Goal: Transaction & Acquisition: Purchase product/service

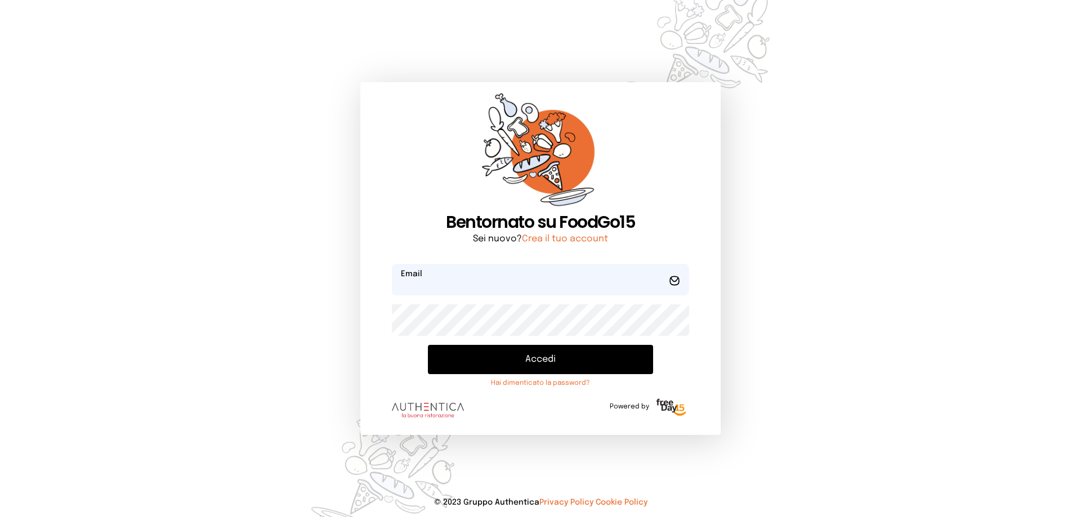
type input "**********"
click at [530, 361] on button "Accedi" at bounding box center [540, 359] width 225 height 29
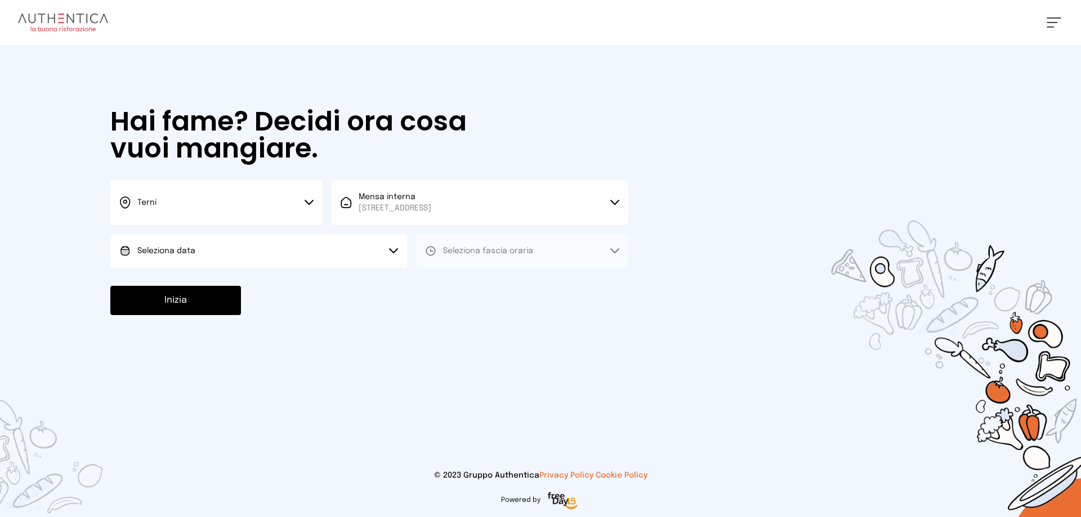
click at [308, 201] on icon at bounding box center [308, 203] width 9 height 6
click at [138, 239] on span "Terni" at bounding box center [146, 240] width 19 height 11
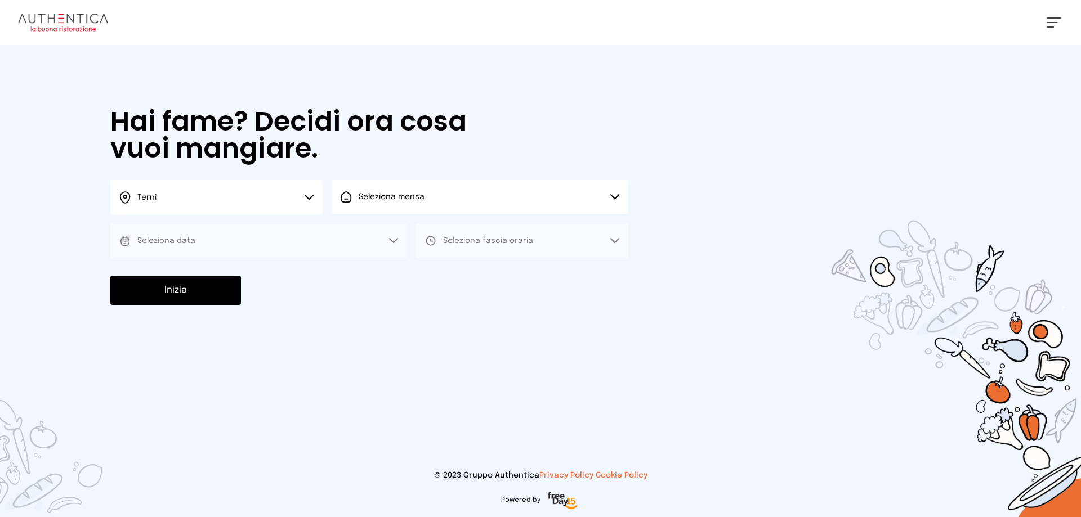
click at [614, 192] on button "Seleziona mensa" at bounding box center [480, 197] width 297 height 34
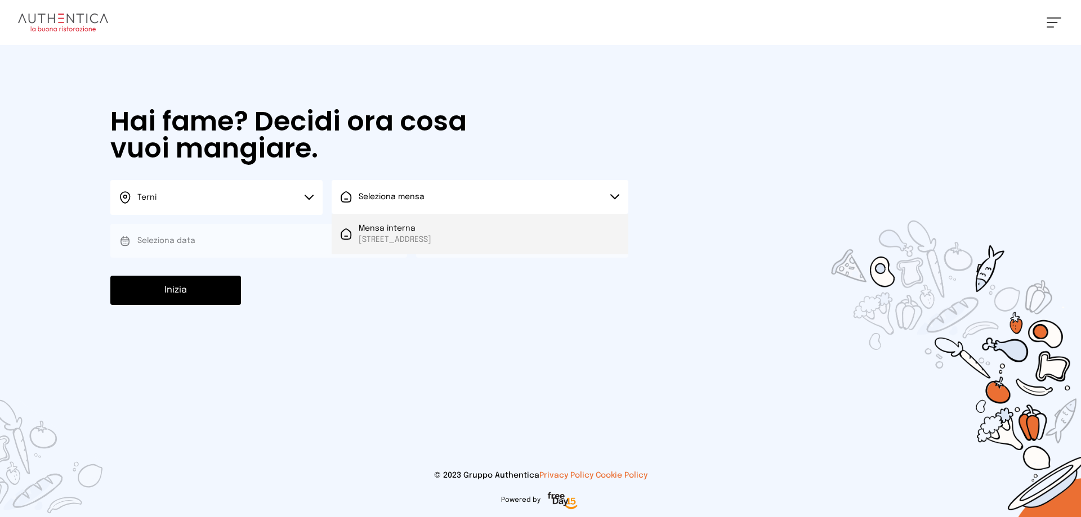
click at [425, 235] on span "[STREET_ADDRESS]" at bounding box center [395, 239] width 73 height 11
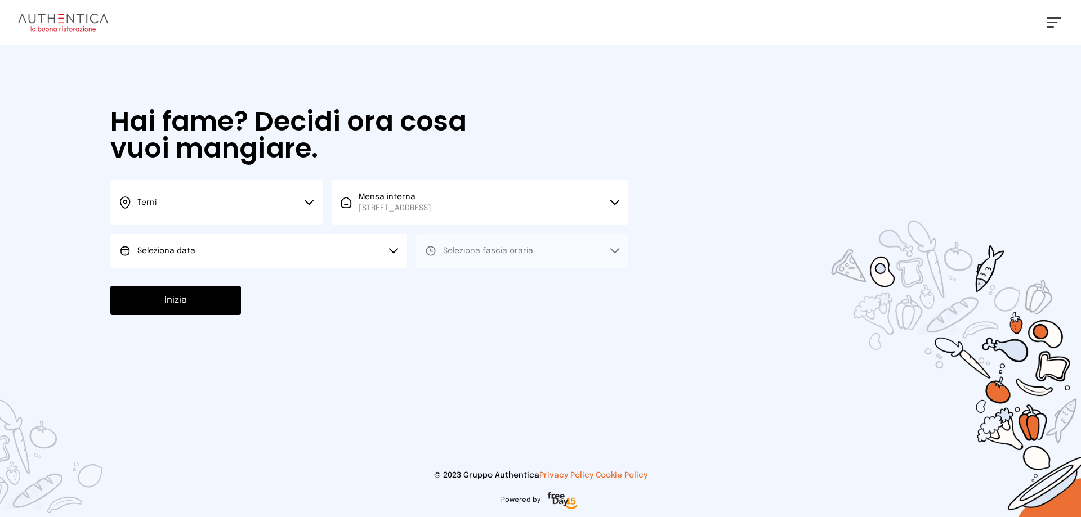
click at [394, 249] on icon at bounding box center [393, 251] width 9 height 6
click at [189, 283] on span "[DATE], [DATE]" at bounding box center [164, 282] width 55 height 11
click at [615, 249] on icon at bounding box center [614, 251] width 9 height 6
click at [452, 282] on span "Pranzo" at bounding box center [456, 282] width 27 height 11
click at [215, 304] on button "Inizia" at bounding box center [175, 300] width 131 height 29
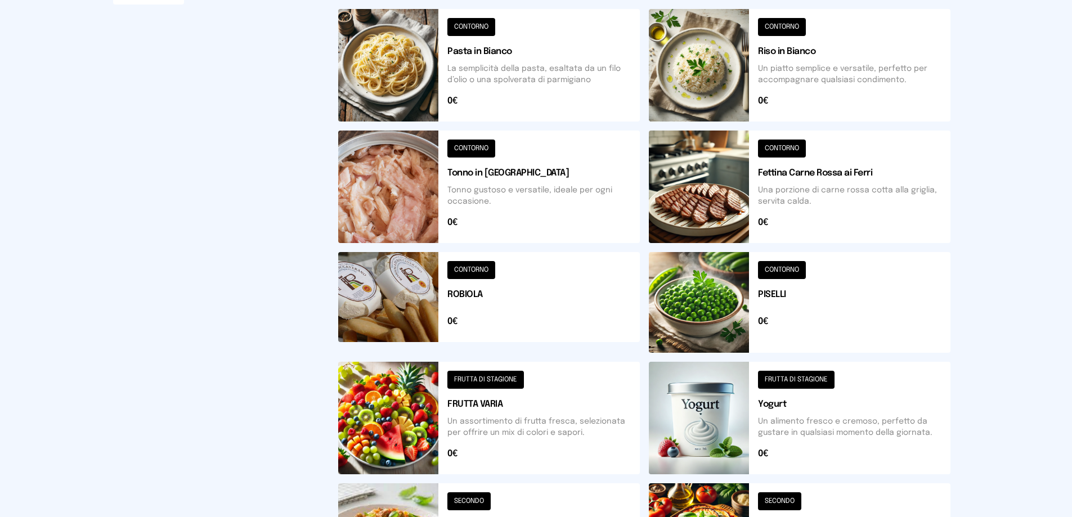
scroll to position [338, 0]
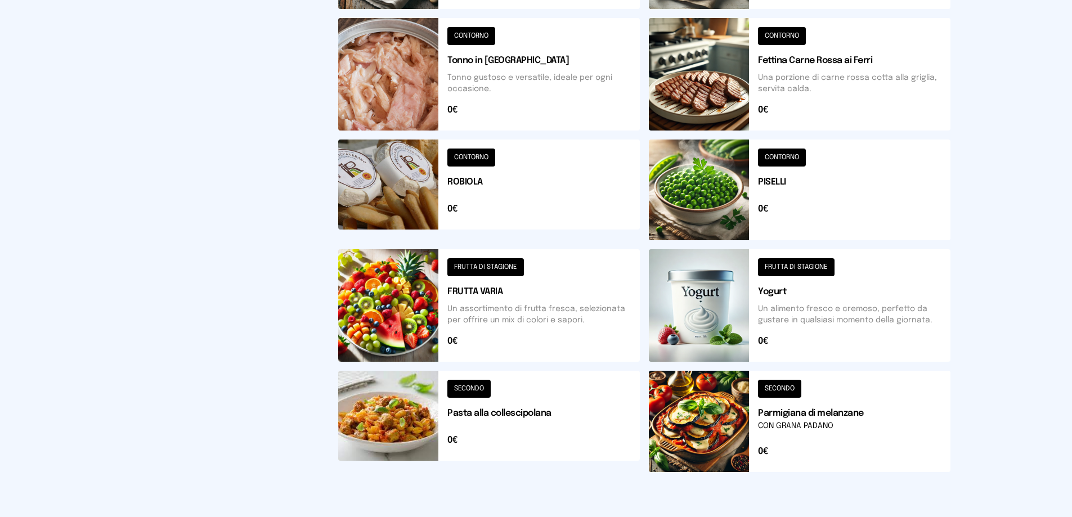
click at [474, 387] on button at bounding box center [489, 421] width 302 height 101
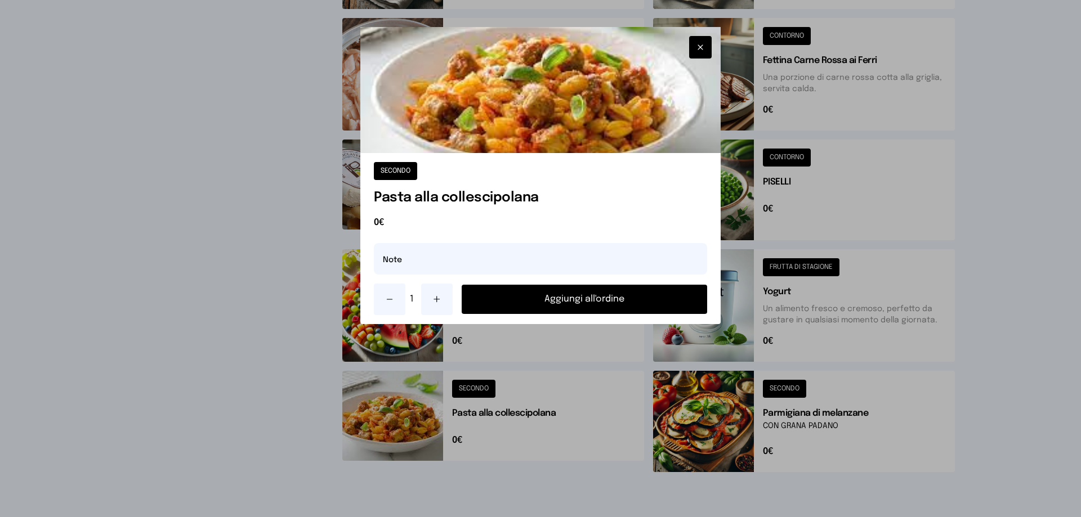
click at [622, 297] on button "Aggiungi all'ordine" at bounding box center [584, 299] width 245 height 29
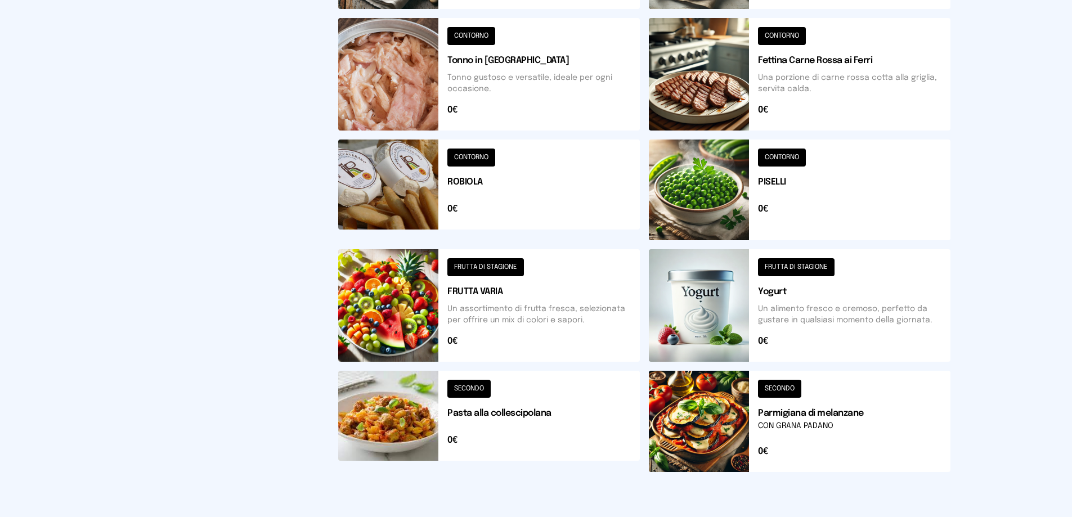
click at [483, 262] on button at bounding box center [489, 305] width 302 height 113
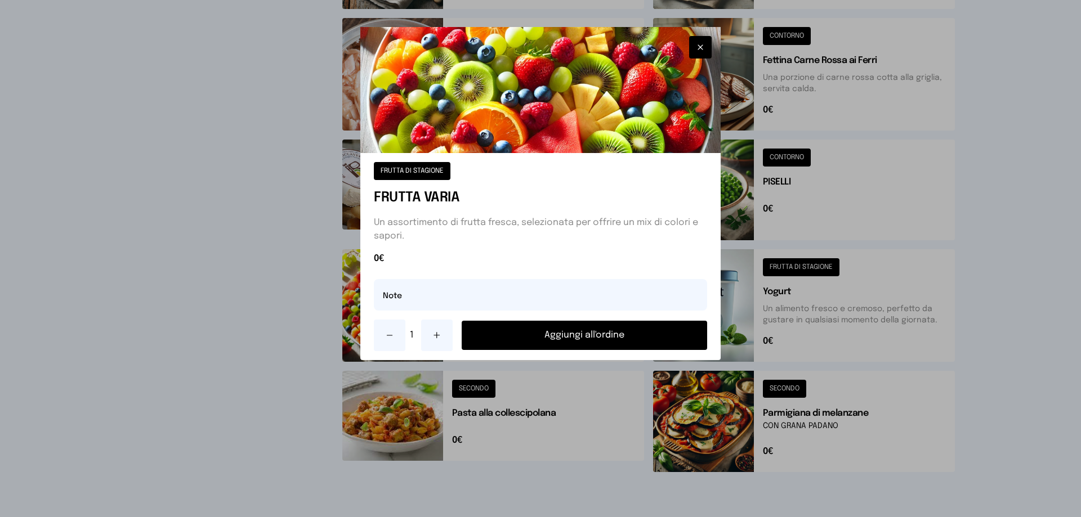
click at [577, 333] on button "Aggiungi all'ordine" at bounding box center [584, 335] width 245 height 29
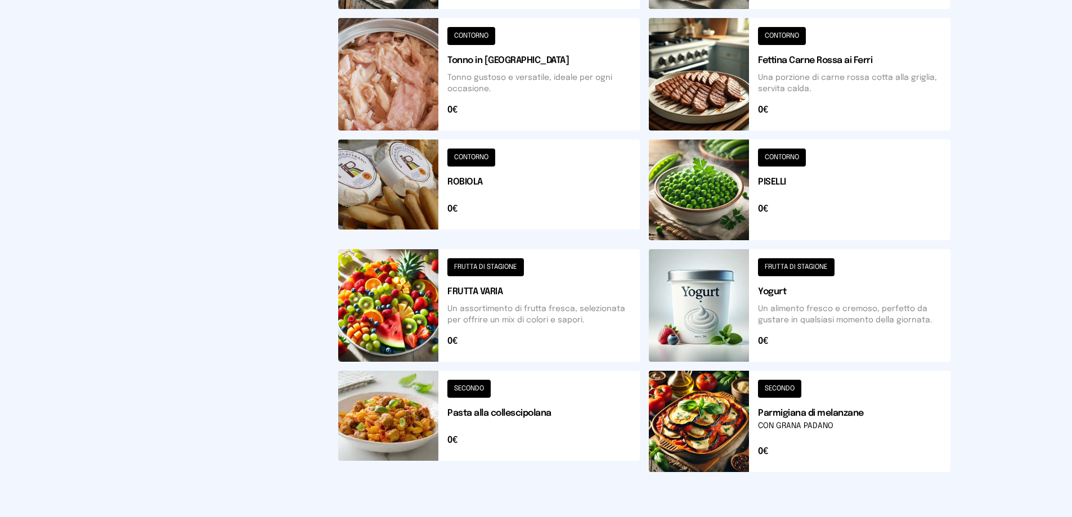
click at [790, 37] on button at bounding box center [800, 74] width 302 height 113
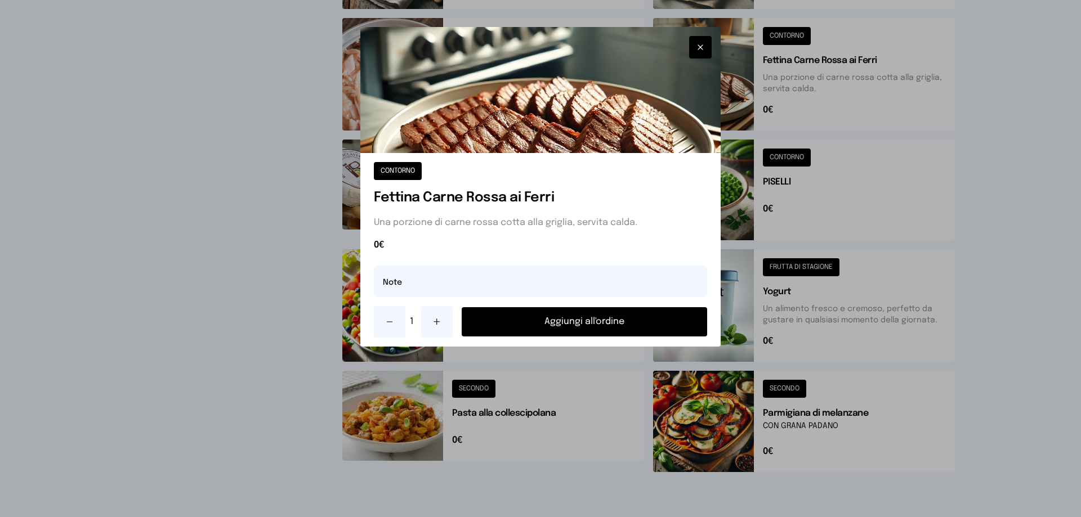
click at [559, 317] on button "Aggiungi all'ordine" at bounding box center [584, 321] width 245 height 29
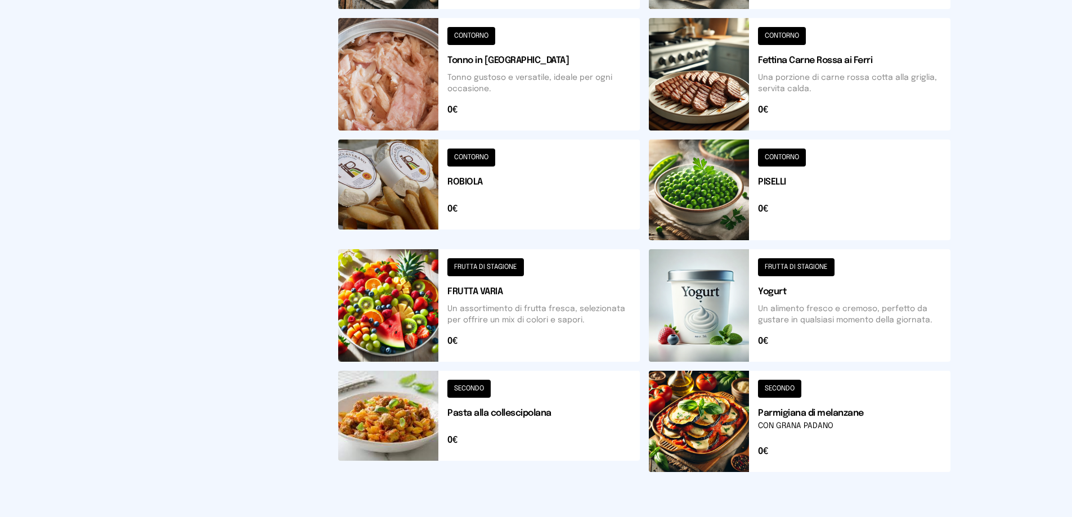
click at [782, 154] on button at bounding box center [800, 190] width 302 height 101
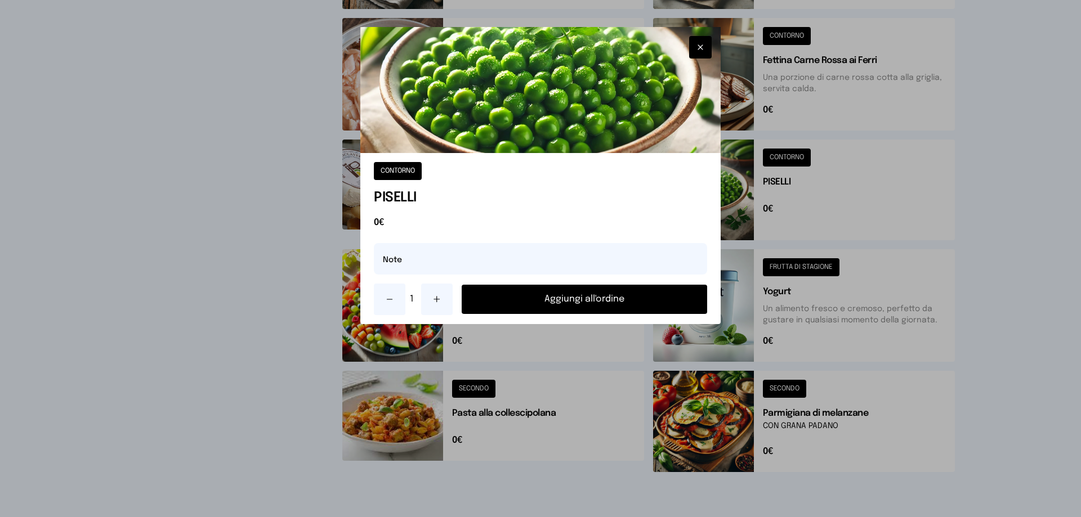
click at [613, 291] on button "Aggiungi all'ordine" at bounding box center [584, 299] width 245 height 29
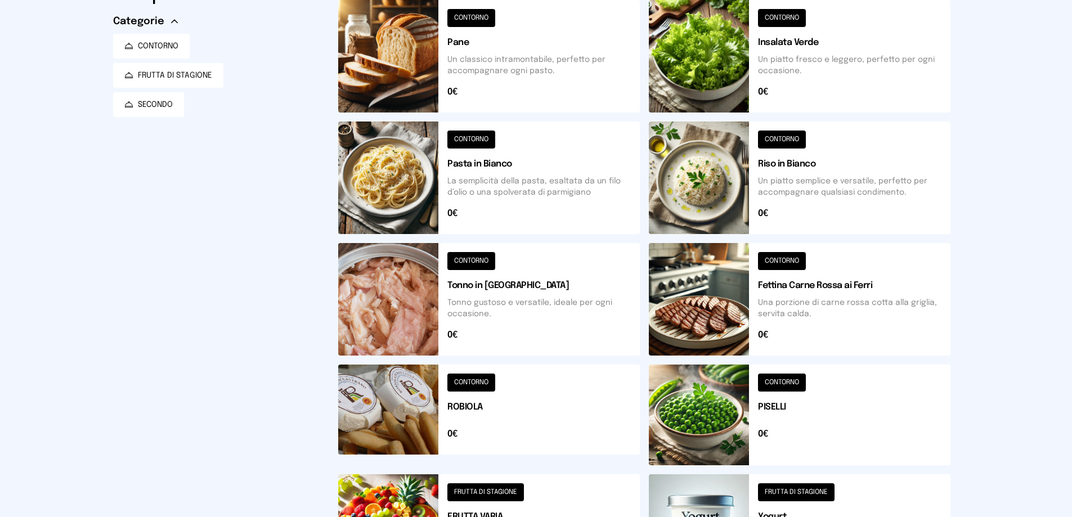
scroll to position [56, 0]
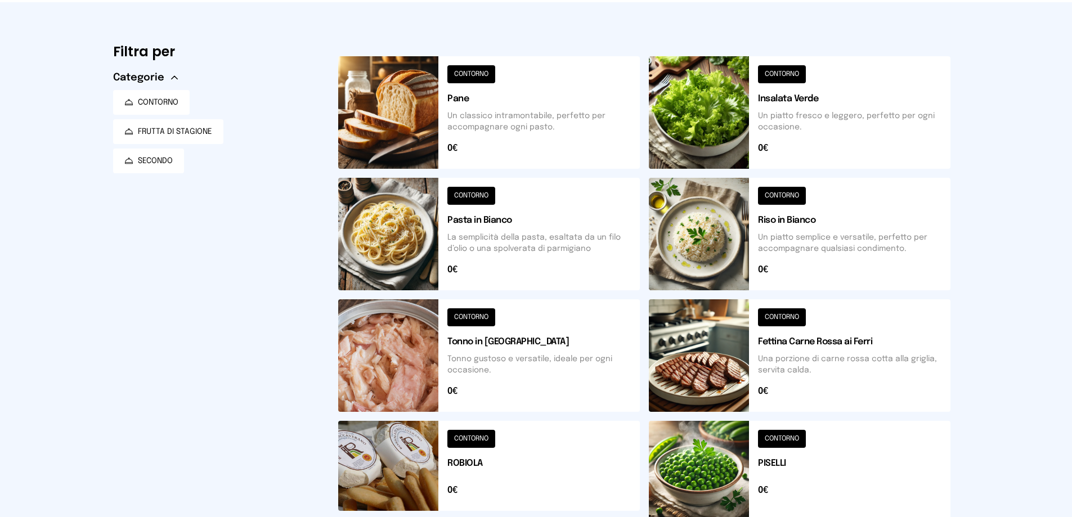
click at [465, 74] on button at bounding box center [489, 112] width 302 height 113
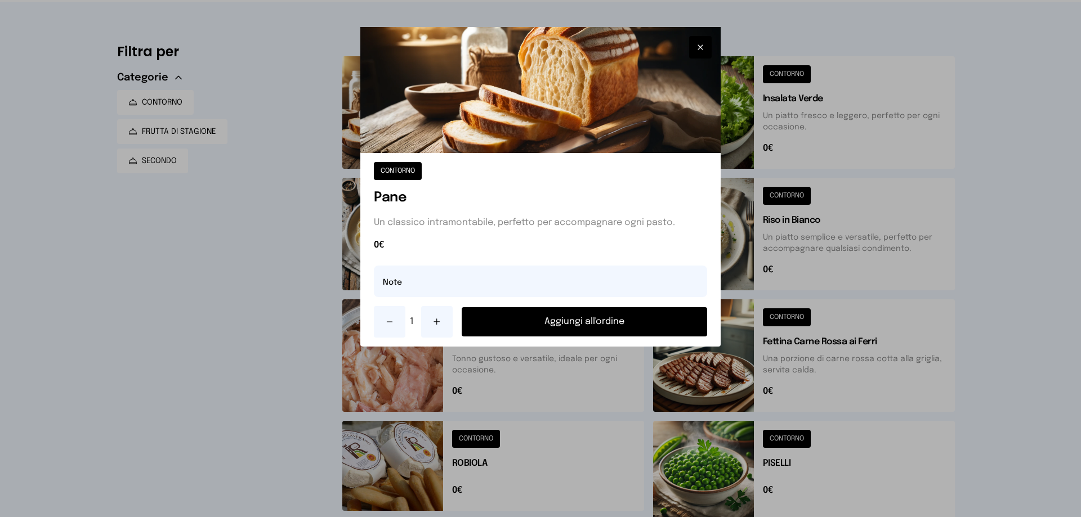
click at [555, 324] on button "Aggiungi all'ordine" at bounding box center [584, 321] width 245 height 29
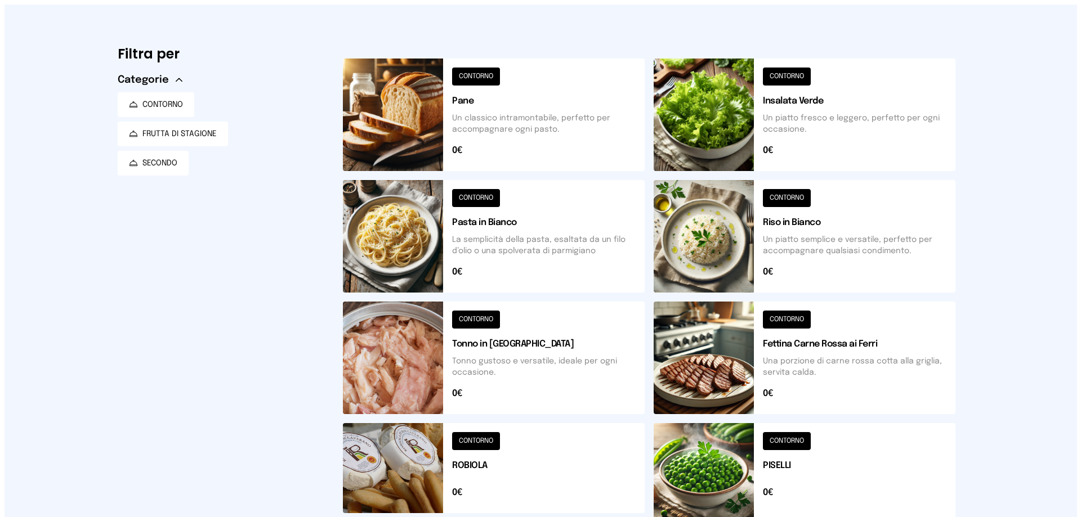
scroll to position [0, 0]
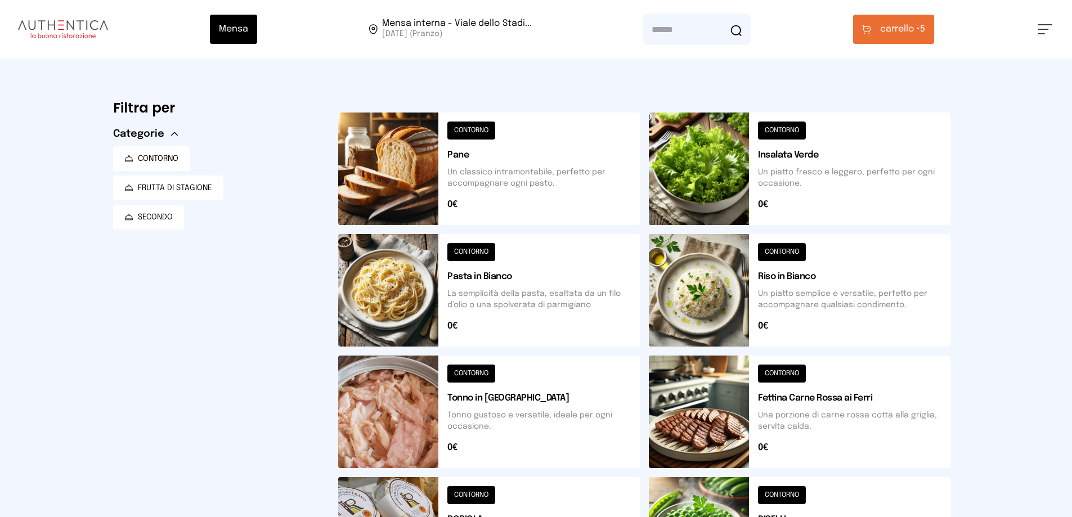
click at [929, 28] on button "carrello • 5" at bounding box center [893, 29] width 81 height 29
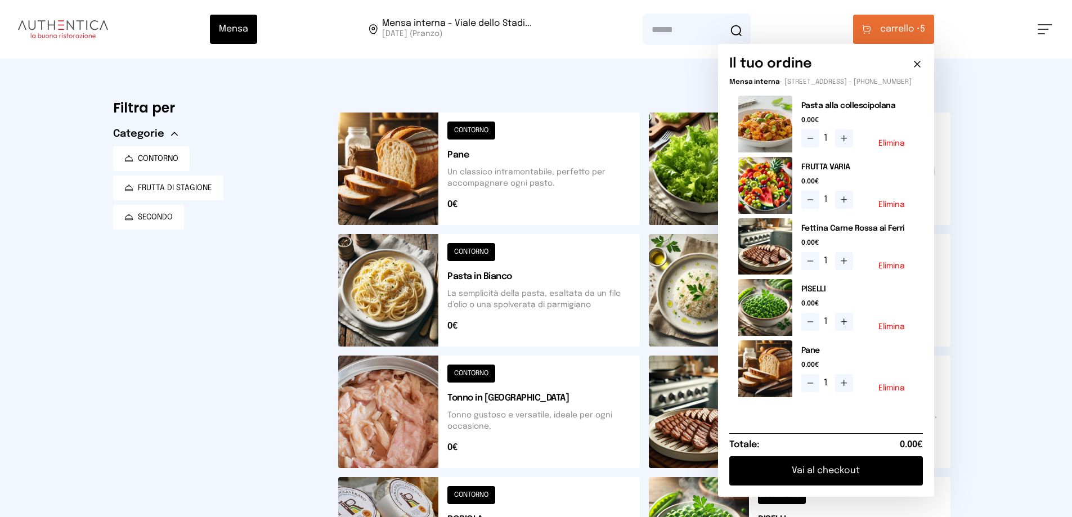
click at [853, 480] on button "Vai al checkout" at bounding box center [826, 470] width 194 height 29
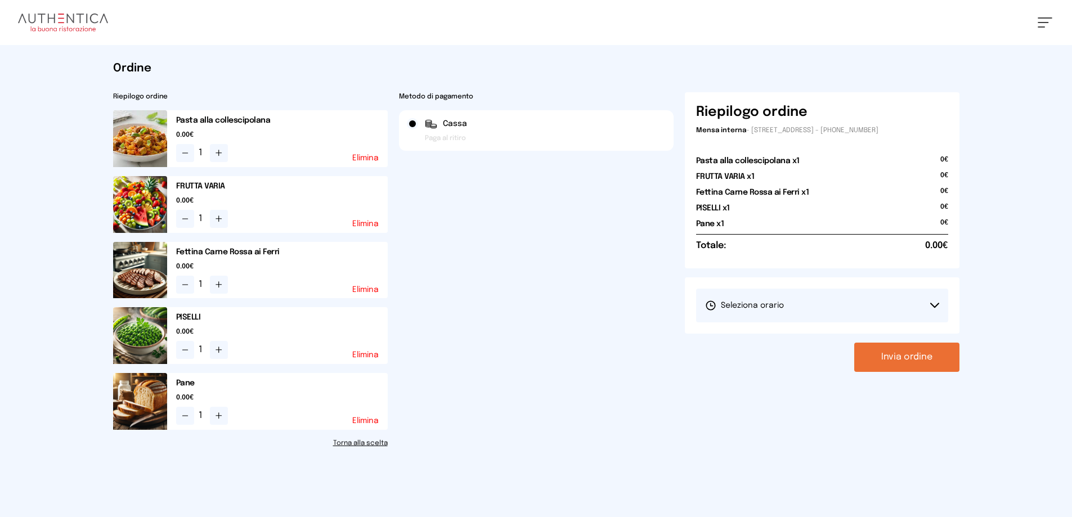
click at [937, 304] on icon at bounding box center [934, 306] width 9 height 6
click at [732, 334] on span "1° Turno (13:00 - 15:00)" at bounding box center [747, 337] width 85 height 11
click at [903, 358] on button "Invia ordine" at bounding box center [906, 357] width 105 height 29
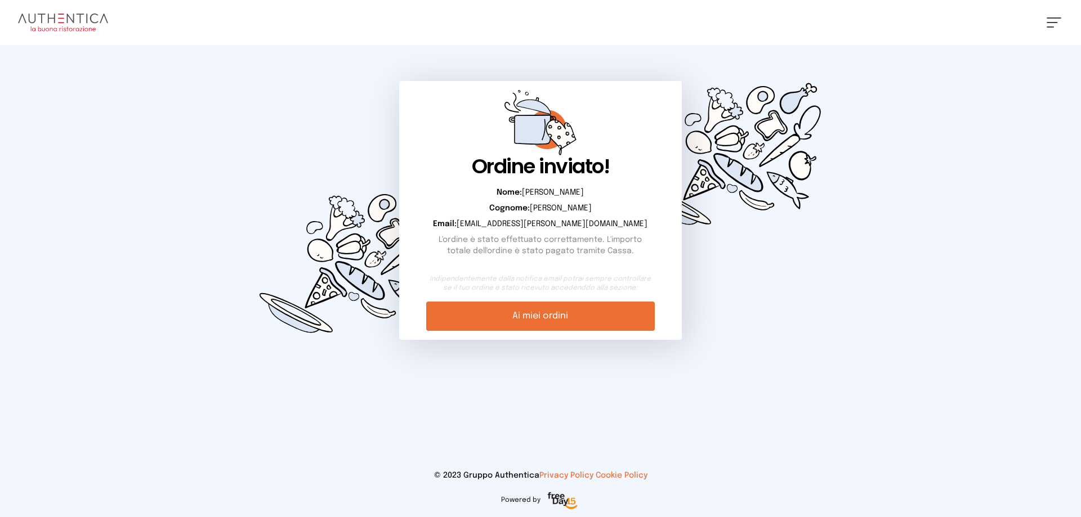
click at [504, 320] on link "Ai miei ordini" at bounding box center [540, 316] width 228 height 29
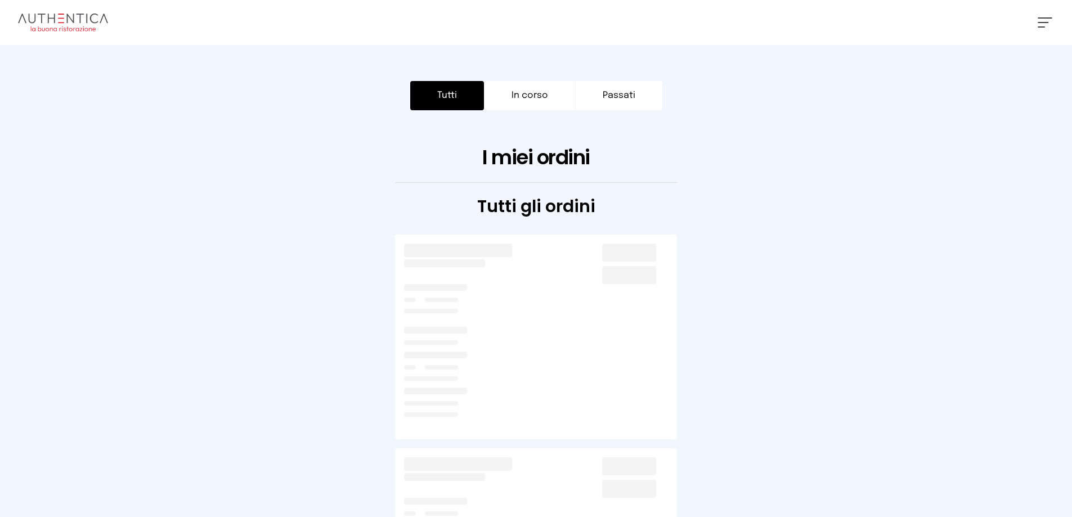
click at [436, 102] on button "Tutti" at bounding box center [447, 95] width 74 height 29
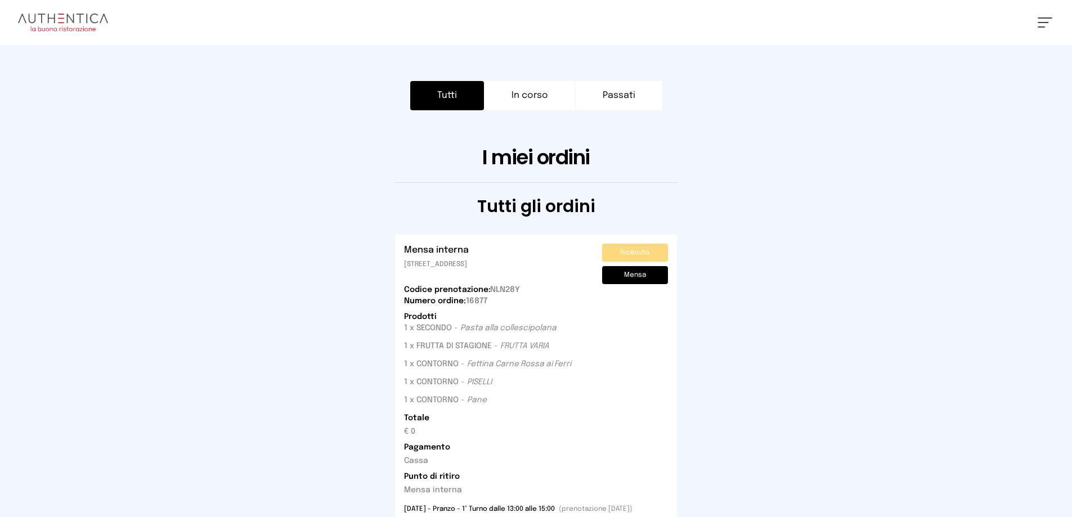
click at [1045, 19] on button at bounding box center [1045, 22] width 15 height 10
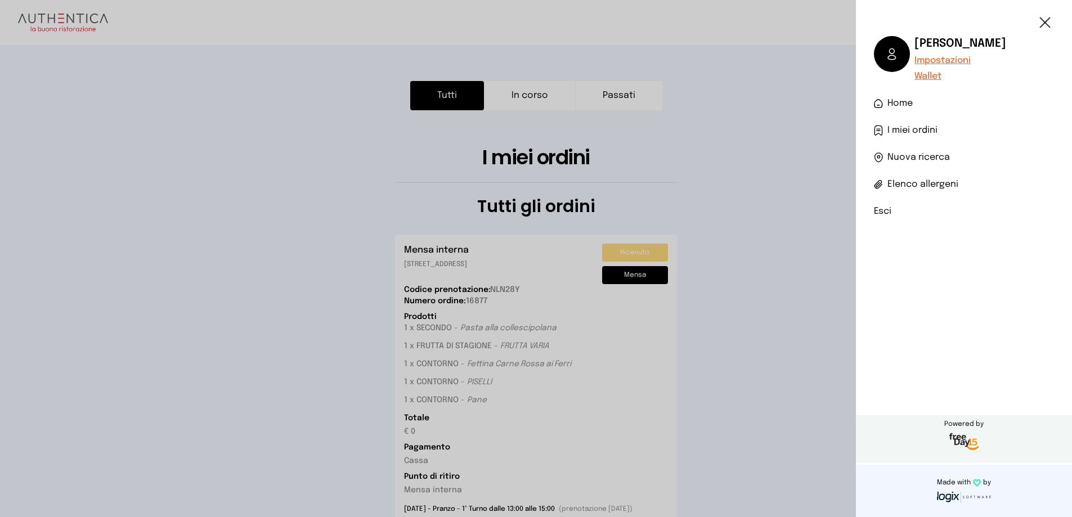
click at [879, 210] on li "Esci" at bounding box center [964, 212] width 180 height 14
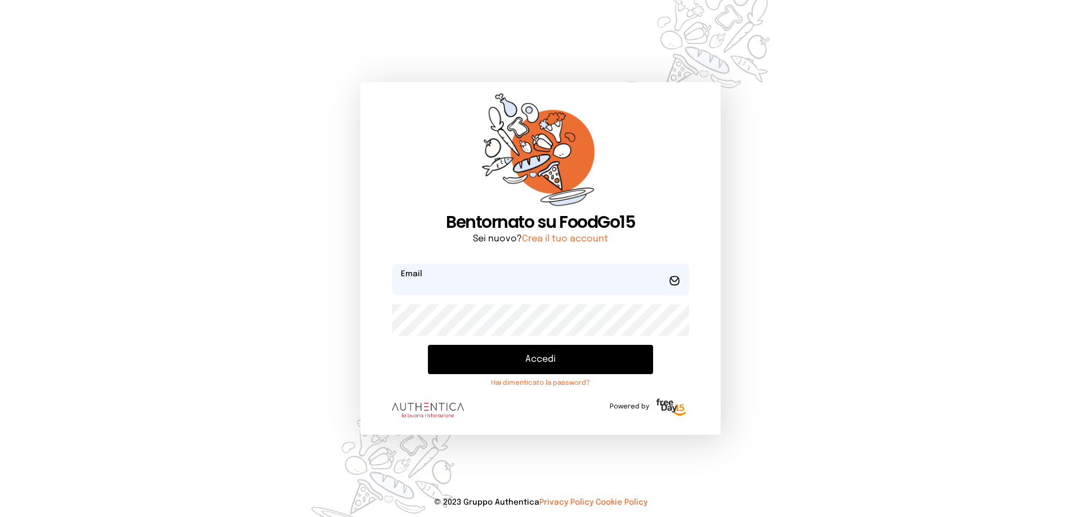
type input "**********"
